Goal: Task Accomplishment & Management: Manage account settings

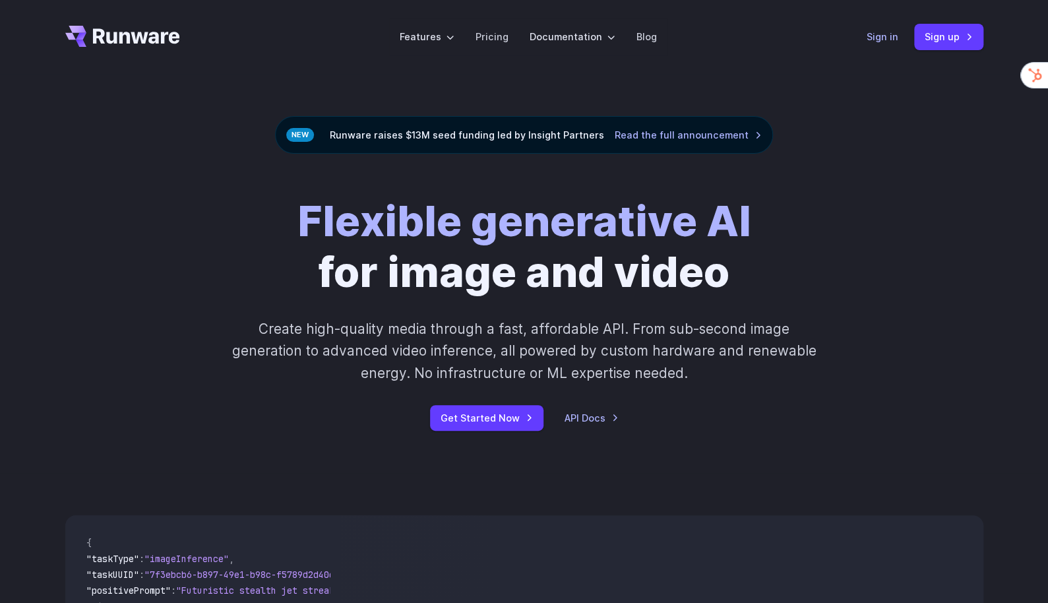
click at [877, 36] on link "Sign in" at bounding box center [882, 36] width 32 height 15
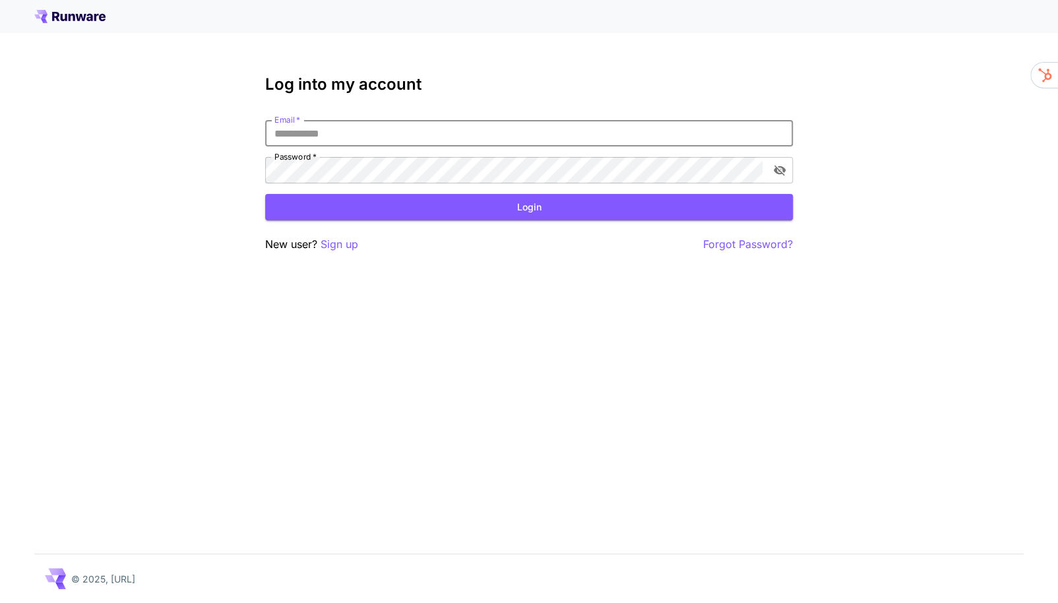
click at [375, 138] on input "Email   *" at bounding box center [529, 133] width 528 height 26
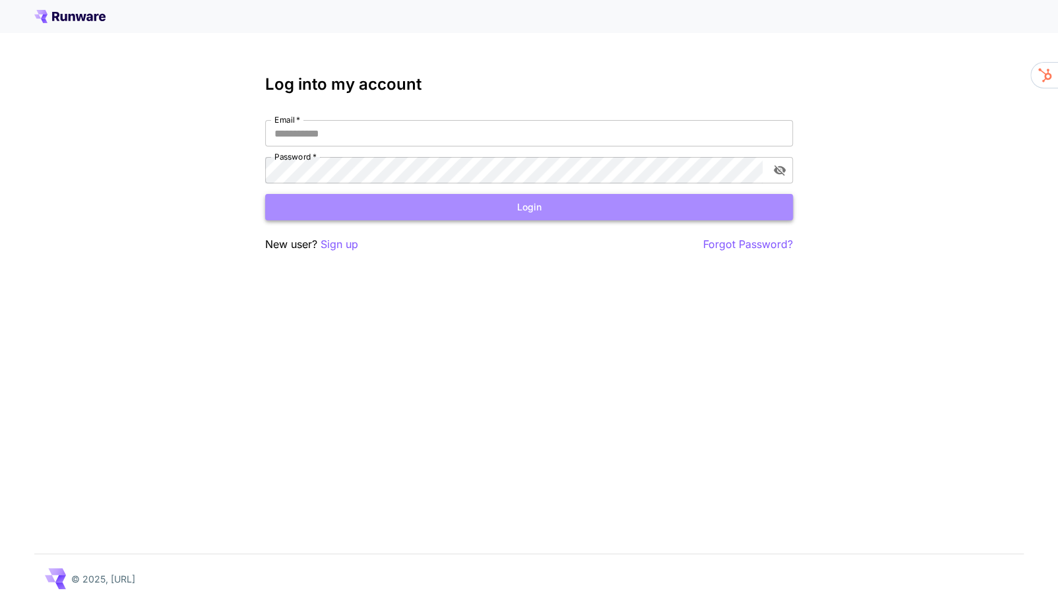
click at [524, 218] on button "Login" at bounding box center [529, 207] width 528 height 27
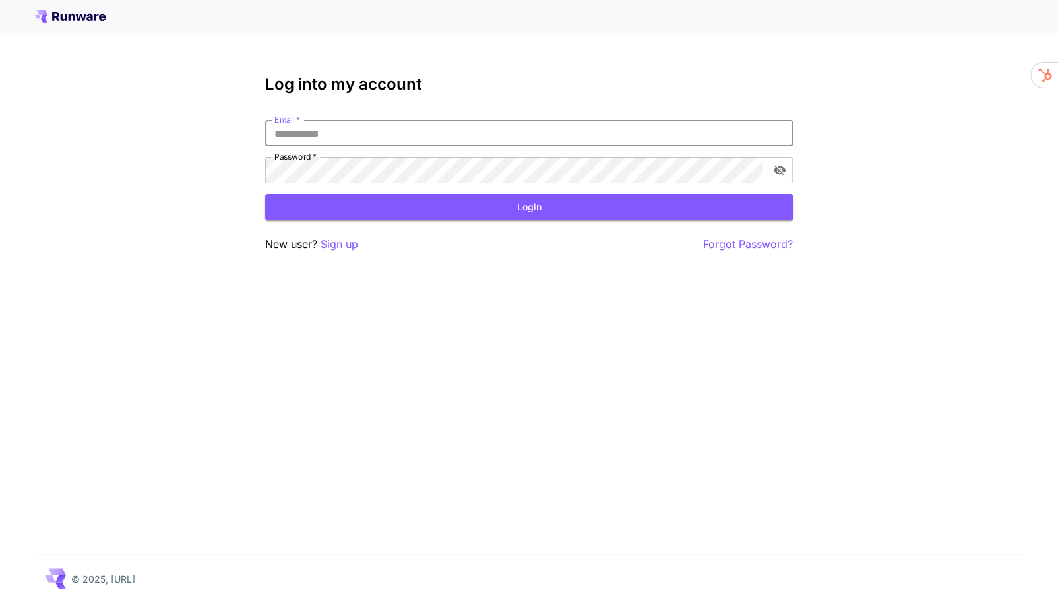
click at [497, 133] on input "Email   *" at bounding box center [529, 133] width 528 height 26
type input "**********"
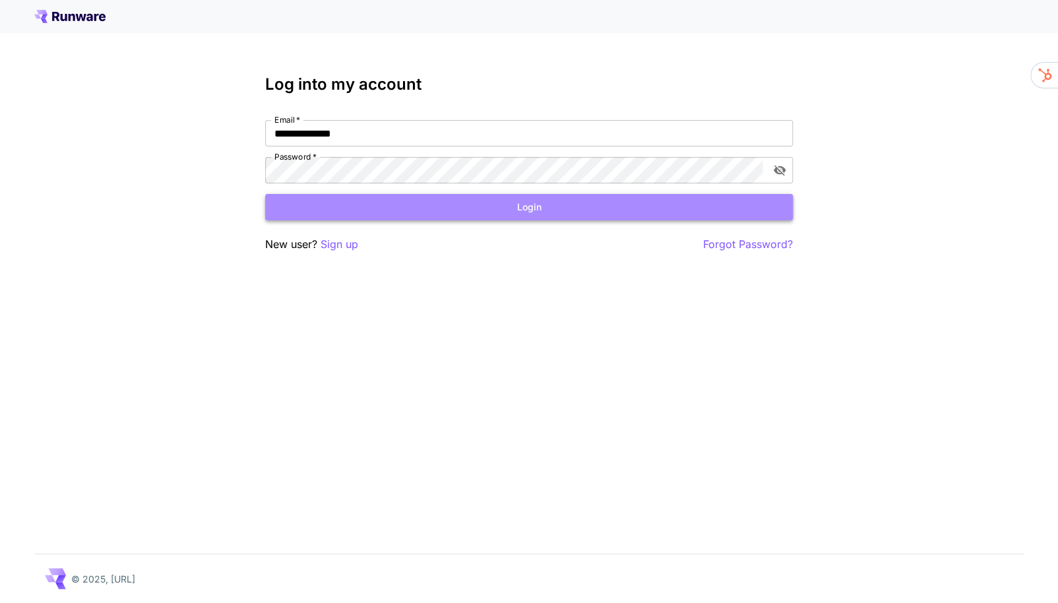
click at [630, 212] on button "Login" at bounding box center [529, 207] width 528 height 27
